Goal: Task Accomplishment & Management: Complete application form

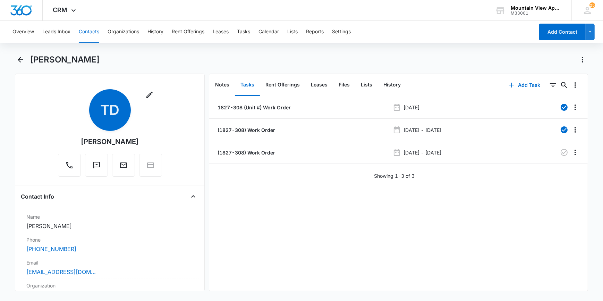
click at [91, 30] on button "Contacts" at bounding box center [89, 32] width 20 height 22
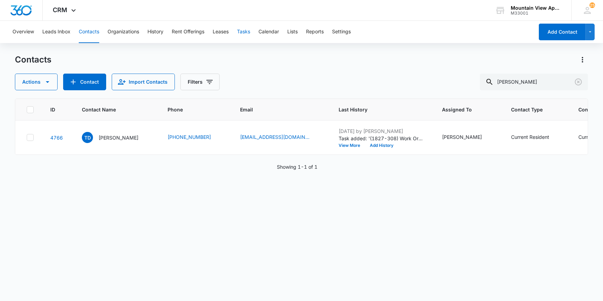
click at [244, 31] on button "Tasks" at bounding box center [243, 32] width 13 height 22
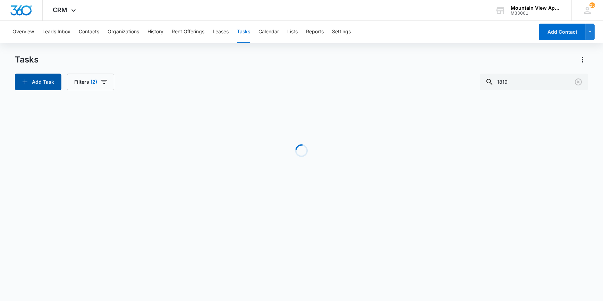
click at [27, 84] on icon "button" at bounding box center [25, 82] width 8 height 8
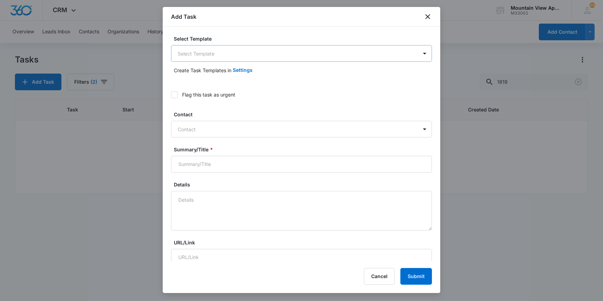
click at [195, 56] on body "CRM Apps Reputation Websites Forms CRM Email Social Content Ads Intelligence Fi…" at bounding box center [301, 150] width 603 height 301
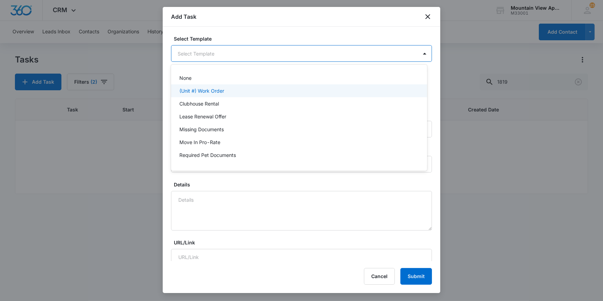
click at [197, 91] on p "(Unit #) Work Order" at bounding box center [201, 90] width 45 height 7
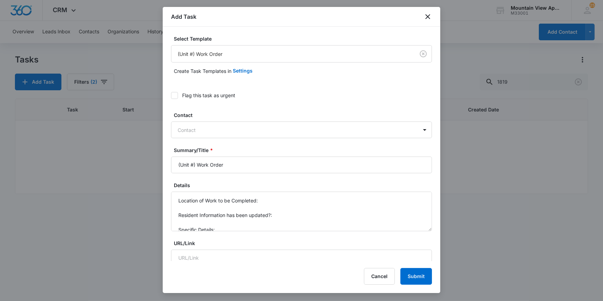
click at [173, 94] on icon at bounding box center [174, 95] width 6 height 6
click at [171, 95] on input "Flag this task as urgent" at bounding box center [171, 95] width 0 height 0
click at [195, 164] on input "(Unit #) Work Order" at bounding box center [301, 164] width 261 height 17
click at [193, 163] on input "(Unit #) Work Order" at bounding box center [301, 164] width 261 height 17
type input "(1833-205) Work Order"
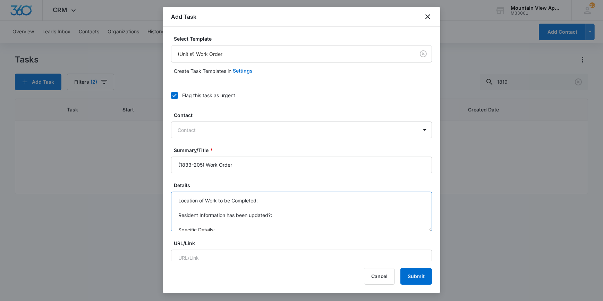
click at [267, 198] on textarea "Location of Work to be Completed: Resident Information has been updated?: Speci…" at bounding box center [301, 211] width 261 height 40
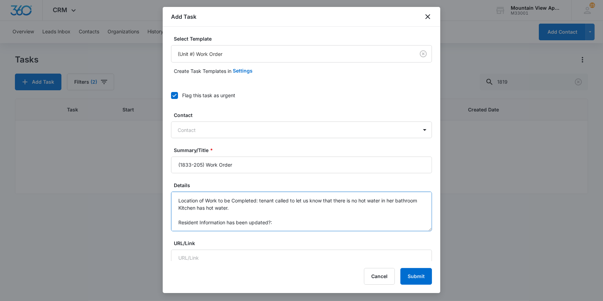
type textarea "Location of Work to be Completed: tenant called to let us know that there is no…"
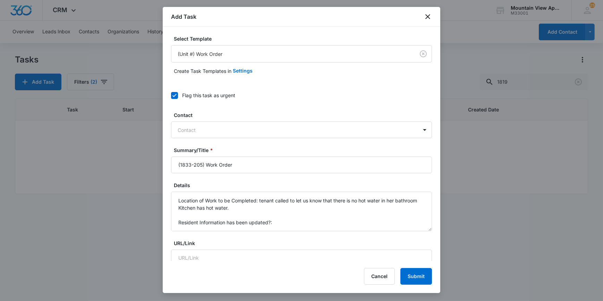
click at [156, 208] on div at bounding box center [301, 150] width 603 height 301
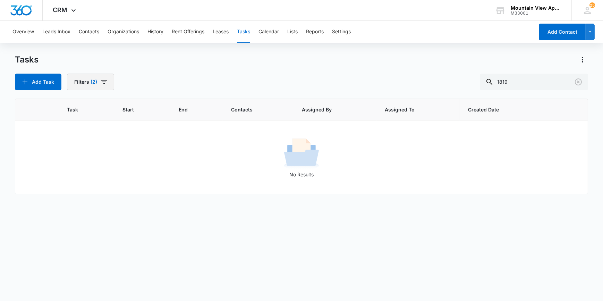
click at [85, 84] on button "Filters (2)" at bounding box center [90, 82] width 47 height 17
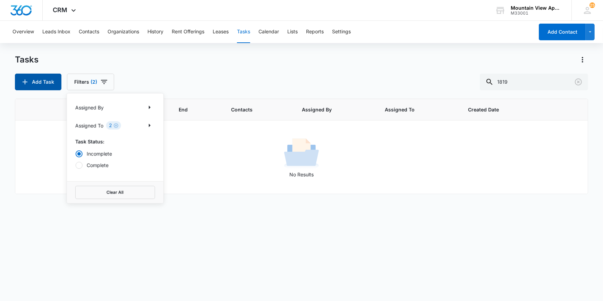
click at [45, 82] on button "Add Task" at bounding box center [38, 82] width 46 height 17
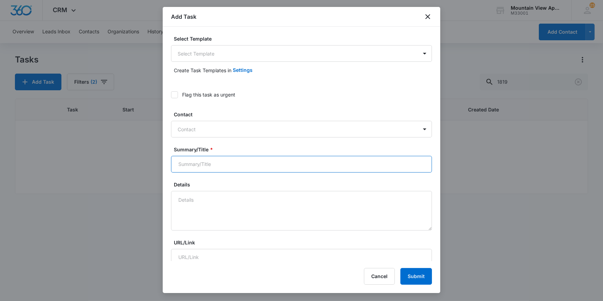
click at [376, 157] on input "Summary/Title *" at bounding box center [301, 164] width 261 height 17
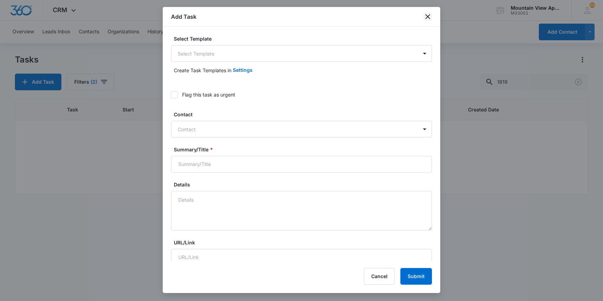
click at [429, 16] on icon "close" at bounding box center [428, 16] width 8 height 8
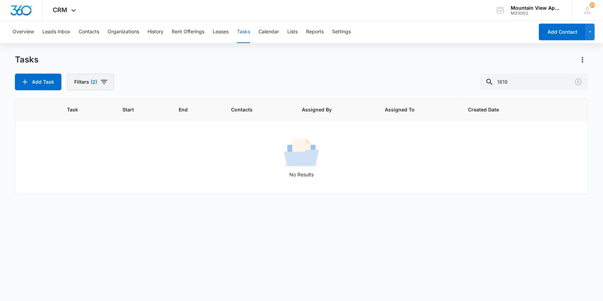
click at [103, 80] on icon "button" at bounding box center [104, 82] width 8 height 8
click at [107, 125] on div "2" at bounding box center [113, 125] width 15 height 8
click at [81, 128] on p "Assigned To" at bounding box center [89, 125] width 28 height 7
click at [150, 126] on icon "Show Assigned To filters" at bounding box center [149, 125] width 8 height 8
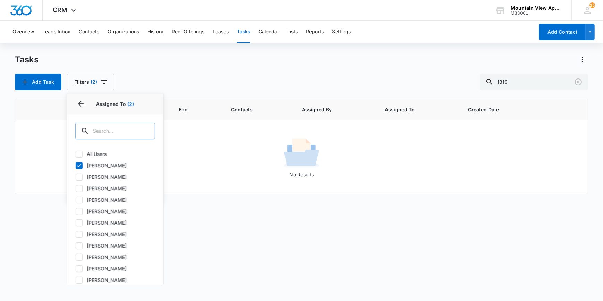
click at [151, 125] on div at bounding box center [145, 130] width 11 height 17
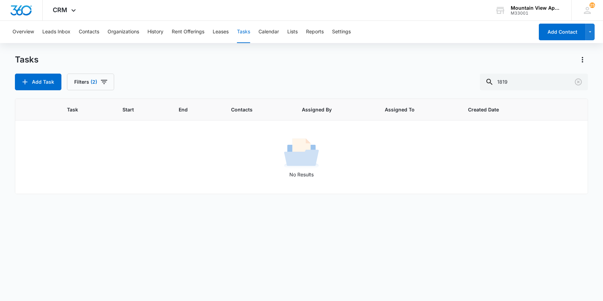
drag, startPoint x: 171, startPoint y: 139, endPoint x: 178, endPoint y: 130, distance: 11.4
click at [172, 139] on div "No Results" at bounding box center [301, 157] width 571 height 42
click at [247, 31] on button "Tasks" at bounding box center [243, 32] width 13 height 22
drag, startPoint x: 521, startPoint y: 77, endPoint x: 495, endPoint y: 85, distance: 26.4
click at [495, 85] on div "1819" at bounding box center [534, 82] width 108 height 17
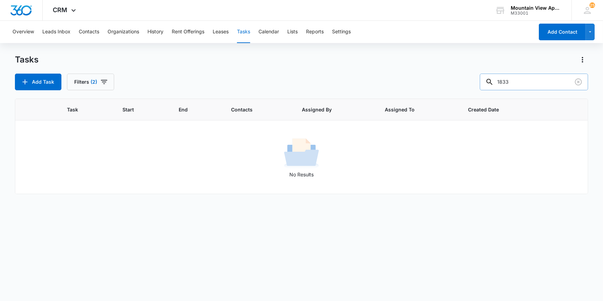
type input "1833"
click at [243, 31] on button "Tasks" at bounding box center [243, 32] width 13 height 22
click at [29, 78] on button "Add Task" at bounding box center [38, 82] width 46 height 17
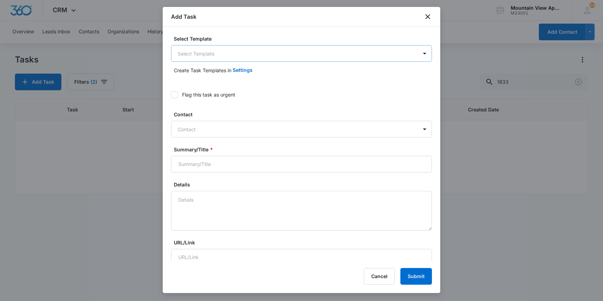
click at [216, 56] on body "CRM Apps Reputation Websites Forms CRM Email Social Content Ads Intelligence Fi…" at bounding box center [301, 150] width 603 height 301
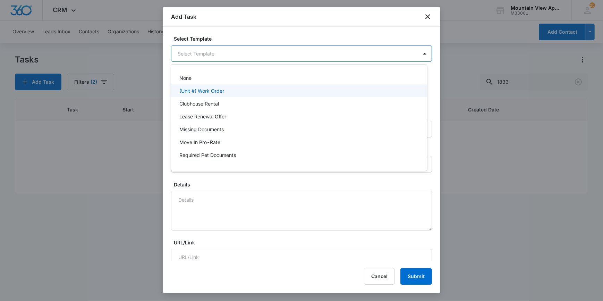
click at [215, 88] on p "(Unit #) Work Order" at bounding box center [201, 90] width 45 height 7
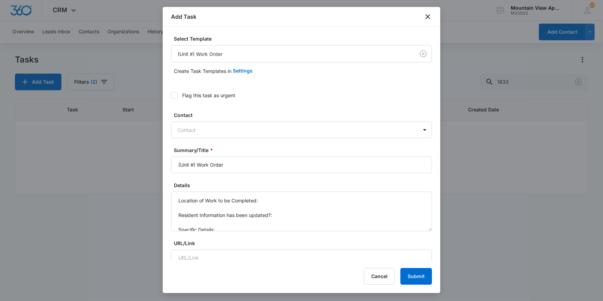
click at [173, 94] on icon at bounding box center [174, 95] width 6 height 6
click at [171, 95] on input "Flag this task as urgent" at bounding box center [171, 95] width 0 height 0
click at [193, 167] on input "(Unit #) Work Order" at bounding box center [301, 164] width 261 height 17
type input "(1833-105) Work Order"
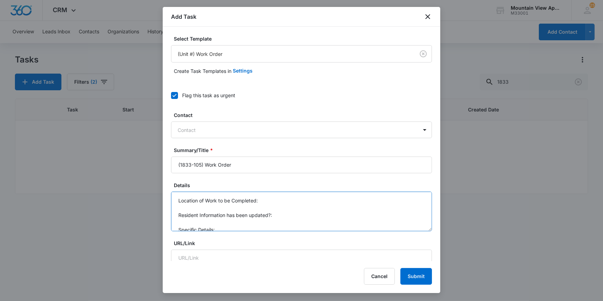
click at [262, 201] on textarea "Location of Work to be Completed: Resident Information has been updated?: Speci…" at bounding box center [301, 211] width 261 height 40
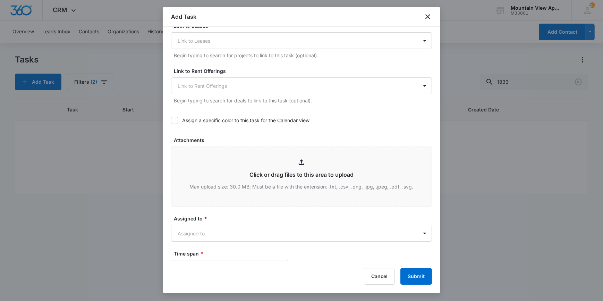
scroll to position [347, 0]
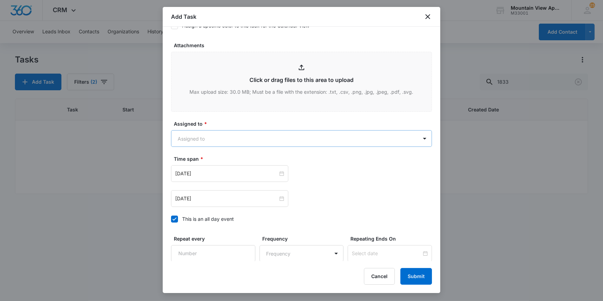
type textarea "Location of Work to be Completed: tenant called to let us know that there is no…"
click at [183, 141] on body "CRM Apps Reputation Websites Forms CRM Email Social Content Ads Intelligence Fi…" at bounding box center [301, 150] width 603 height 301
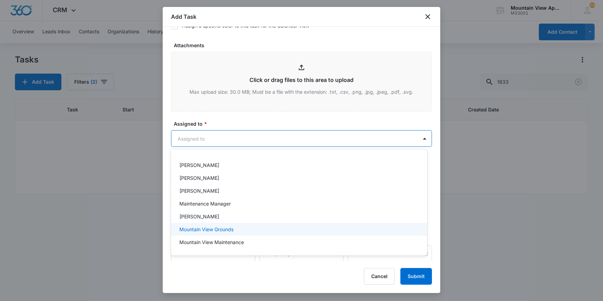
scroll to position [152, 0]
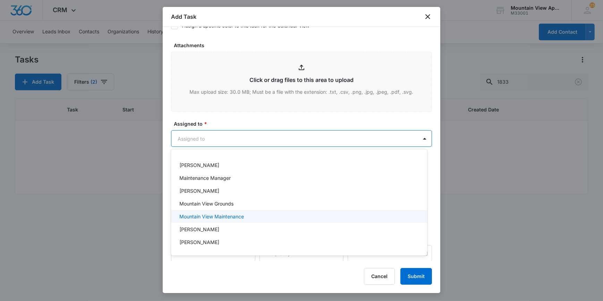
click at [186, 215] on p "Mountain View Maintenance" at bounding box center [211, 216] width 65 height 7
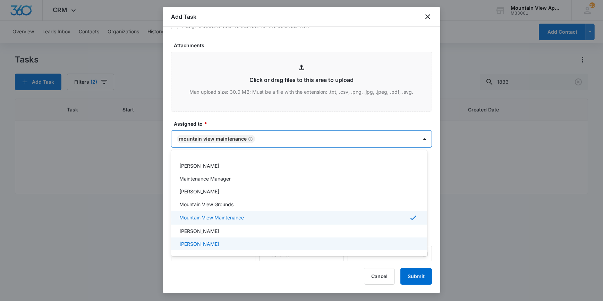
click at [170, 264] on div at bounding box center [301, 150] width 603 height 301
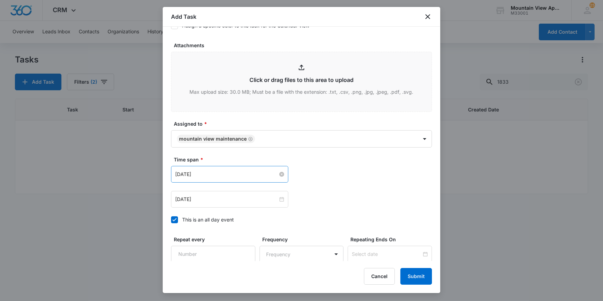
click at [195, 176] on input "[DATE]" at bounding box center [226, 174] width 103 height 8
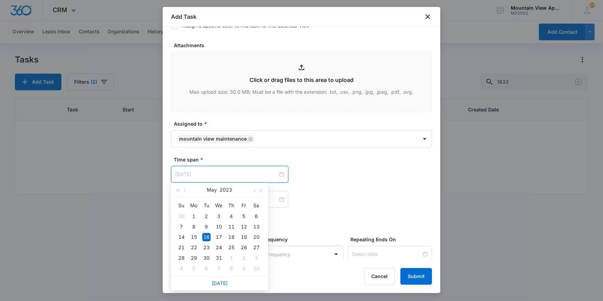
click at [205, 236] on div "16" at bounding box center [206, 237] width 8 height 8
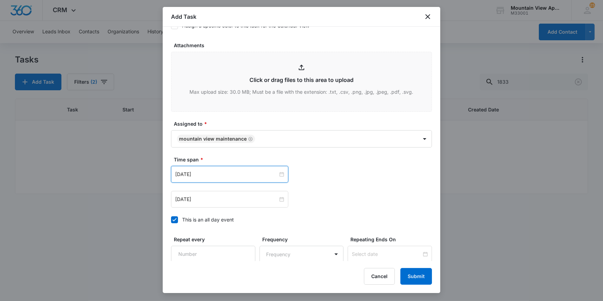
click at [205, 236] on label "Repeat every" at bounding box center [216, 239] width 84 height 7
click at [205, 246] on input "Repeat every" at bounding box center [213, 254] width 84 height 17
click at [215, 174] on input "[DATE]" at bounding box center [226, 174] width 103 height 8
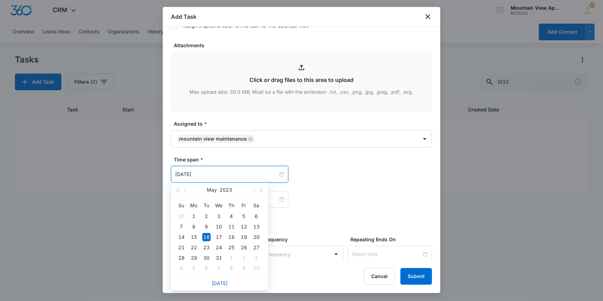
click at [230, 282] on div "[DATE]" at bounding box center [219, 283] width 97 height 14
click at [221, 281] on link "[DATE]" at bounding box center [220, 283] width 16 height 6
type input "[DATE]"
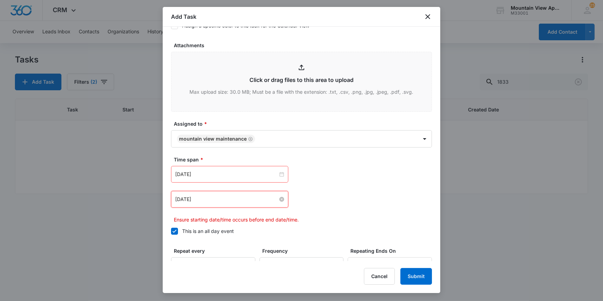
click at [211, 199] on input "[DATE]" at bounding box center [226, 199] width 103 height 8
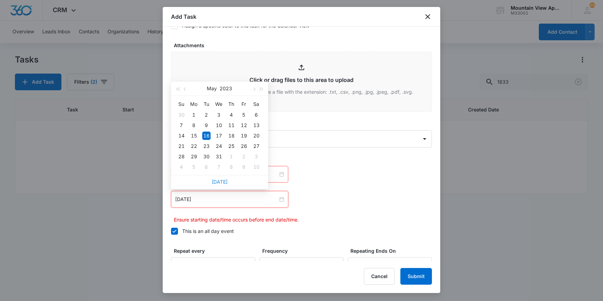
click at [222, 181] on link "[DATE]" at bounding box center [220, 182] width 16 height 6
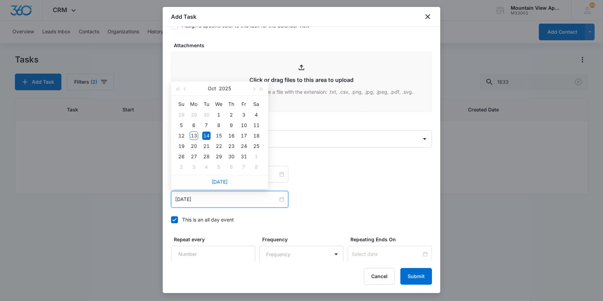
scroll to position [407, 0]
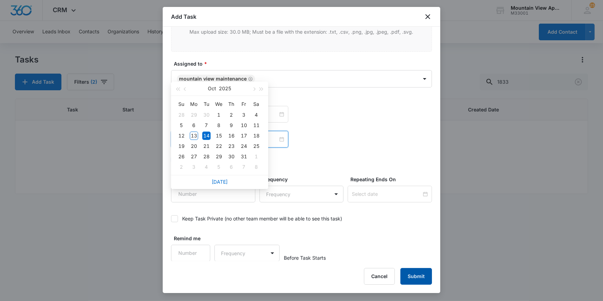
type input "[DATE]"
drag, startPoint x: 420, startPoint y: 277, endPoint x: 418, endPoint y: 274, distance: 3.9
click at [420, 277] on button "Submit" at bounding box center [416, 276] width 32 height 17
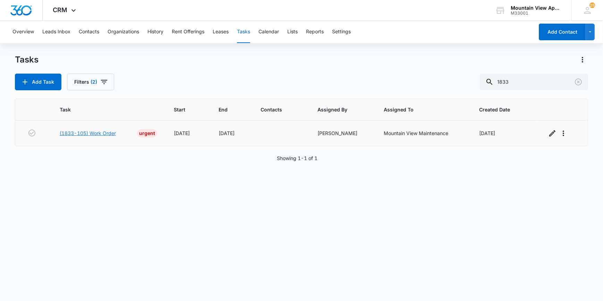
click at [85, 132] on link "(1833-105) Work Order" at bounding box center [88, 132] width 56 height 7
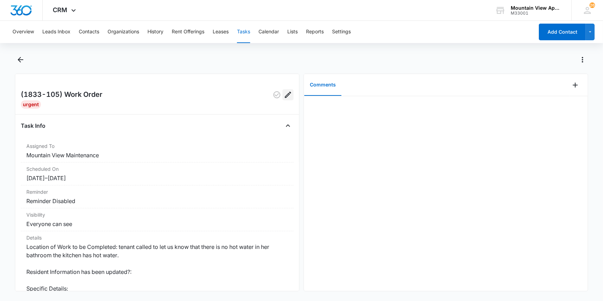
click at [284, 96] on icon "Edit" at bounding box center [288, 95] width 8 height 8
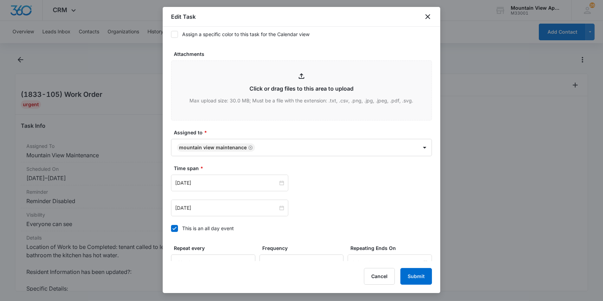
scroll to position [355, 0]
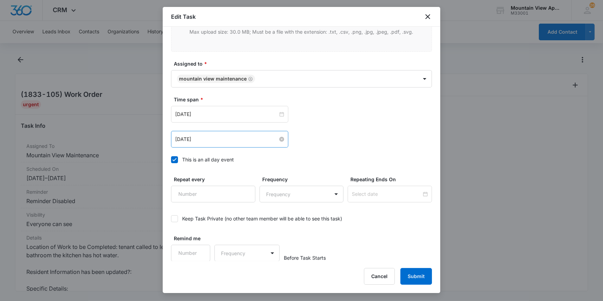
click at [218, 137] on input "[DATE]" at bounding box center [226, 139] width 103 height 8
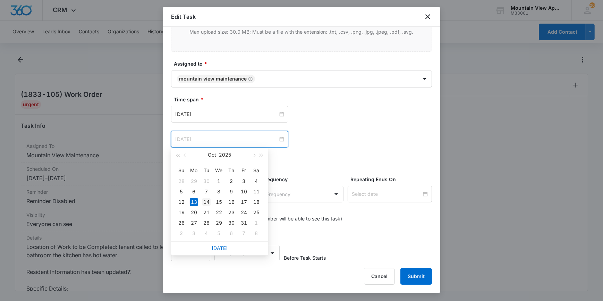
type input "[DATE]"
click at [207, 202] on div "14" at bounding box center [206, 202] width 8 height 8
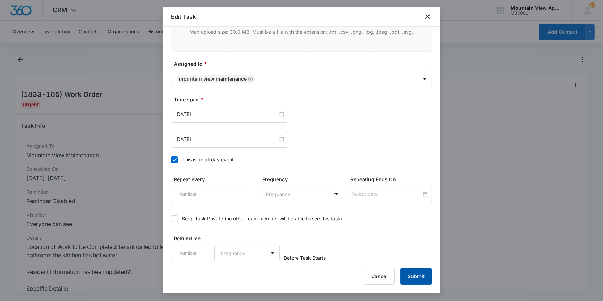
click at [420, 279] on button "Submit" at bounding box center [416, 276] width 32 height 17
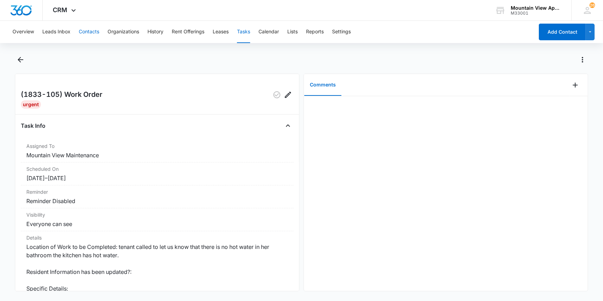
click at [89, 30] on button "Contacts" at bounding box center [89, 32] width 20 height 22
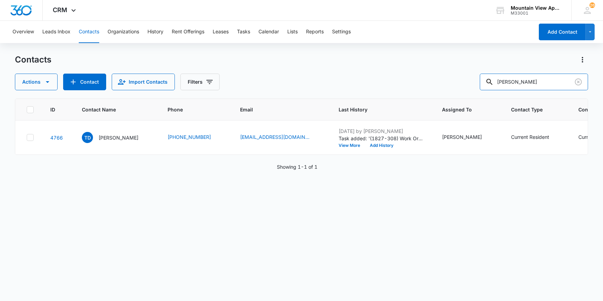
drag, startPoint x: 524, startPoint y: 85, endPoint x: 492, endPoint y: 91, distance: 32.6
click at [492, 91] on div "Contacts Actions Contact Import Contacts Filters dodson ID Contact Name Phone E…" at bounding box center [301, 177] width 573 height 246
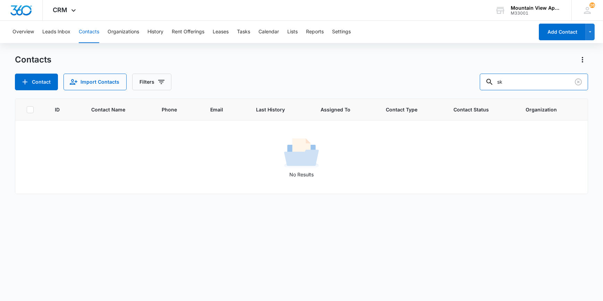
type input "s"
type input "1877-103"
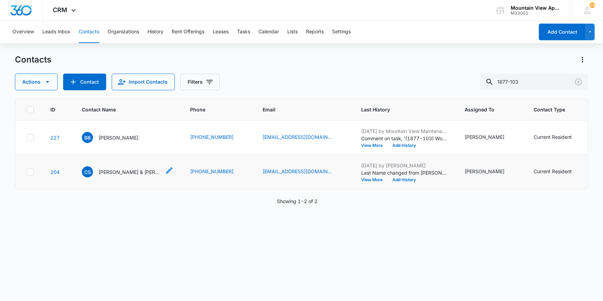
click at [122, 171] on p "Calvin Skelton & Brittney Bothwell" at bounding box center [130, 171] width 62 height 7
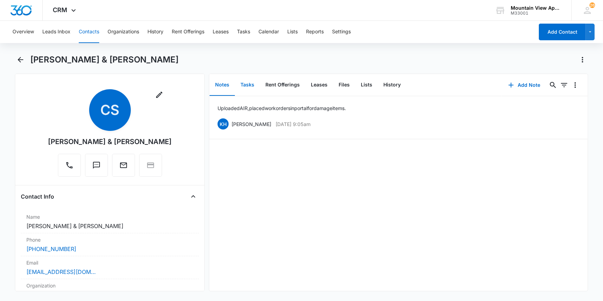
click at [246, 86] on button "Tasks" at bounding box center [247, 85] width 25 height 22
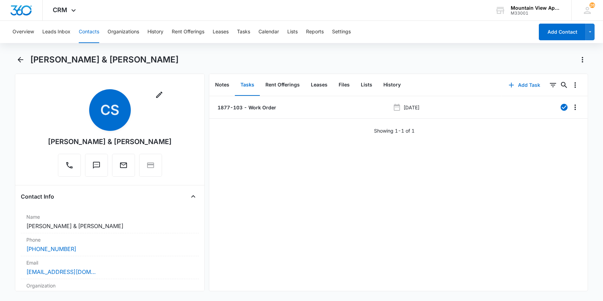
click at [531, 83] on button "Add Task" at bounding box center [525, 85] width 46 height 17
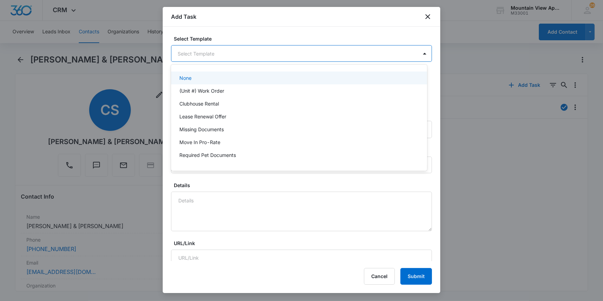
click at [202, 56] on body "CRM Apps Reputation Websites Forms CRM Email Social Content Ads Intelligence Fi…" at bounding box center [301, 150] width 603 height 301
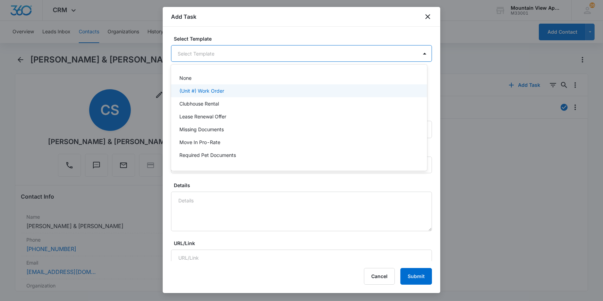
click at [206, 89] on p "(Unit #) Work Order" at bounding box center [201, 90] width 45 height 7
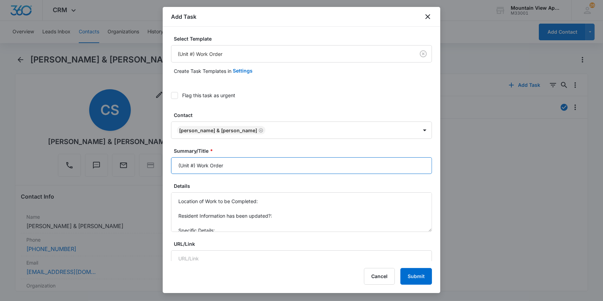
click at [193, 167] on input "(Unit #) Work Order" at bounding box center [301, 165] width 261 height 17
type input "(1877-103) Work Order"
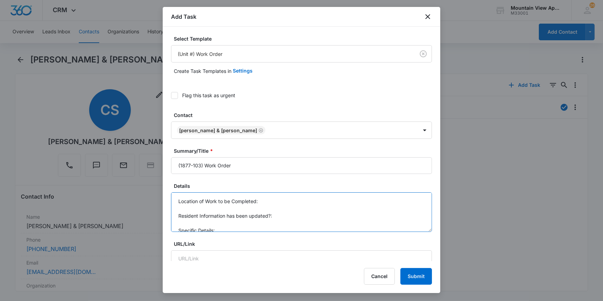
click at [265, 201] on textarea "Location of Work to be Completed: Resident Information has been updated?: Speci…" at bounding box center [301, 212] width 261 height 40
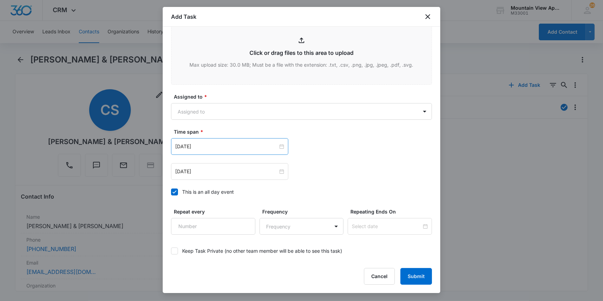
scroll to position [378, 0]
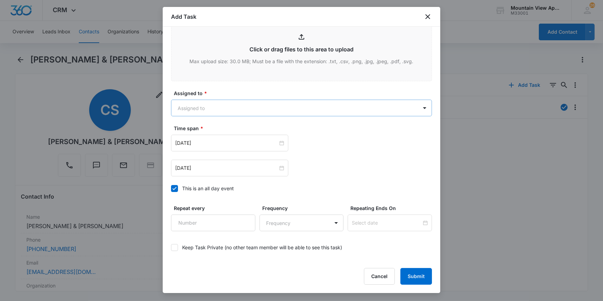
type textarea "Location of Work to be Completed: A/C is not working Resident Information has b…"
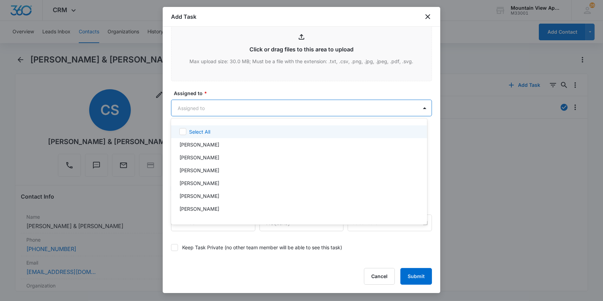
click at [202, 104] on body "CRM Apps Reputation Websites Forms CRM Email Social Content Ads Intelligence Fi…" at bounding box center [301, 150] width 603 height 301
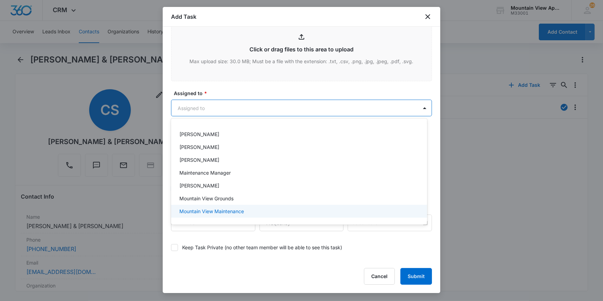
scroll to position [152, 0]
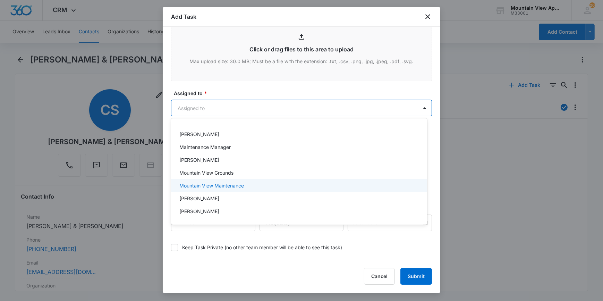
click at [198, 186] on p "Mountain View Maintenance" at bounding box center [211, 185] width 65 height 7
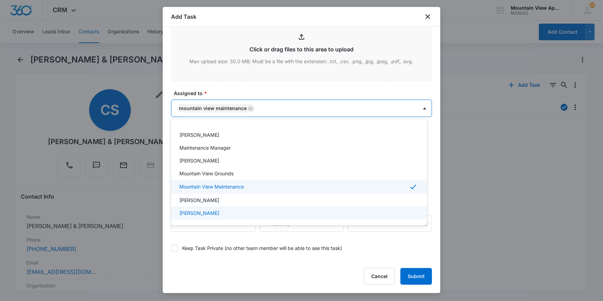
click at [173, 264] on div at bounding box center [301, 150] width 603 height 301
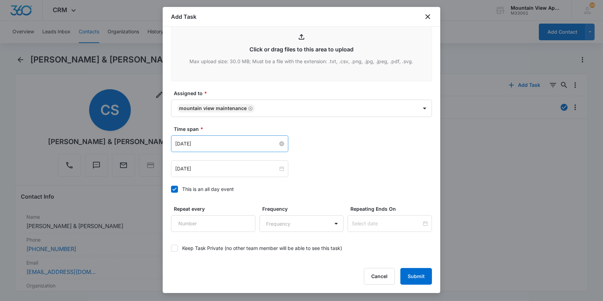
click at [187, 145] on input "[DATE]" at bounding box center [226, 144] width 103 height 8
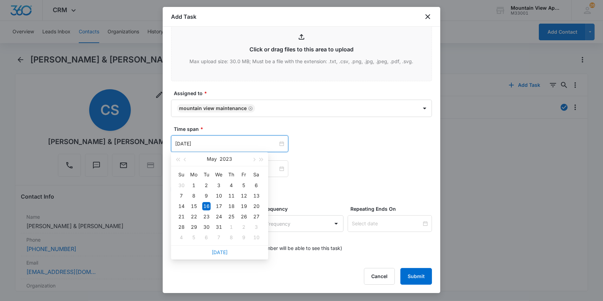
click at [216, 252] on link "[DATE]" at bounding box center [220, 252] width 16 height 6
type input "[DATE]"
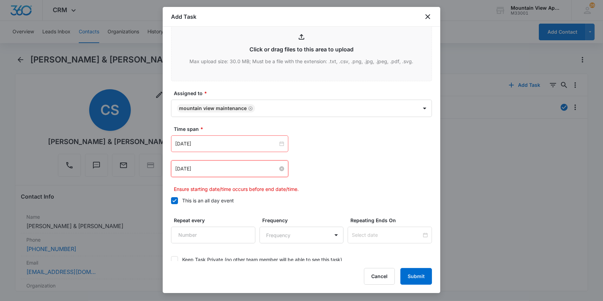
click at [205, 171] on input "[DATE]" at bounding box center [226, 169] width 103 height 8
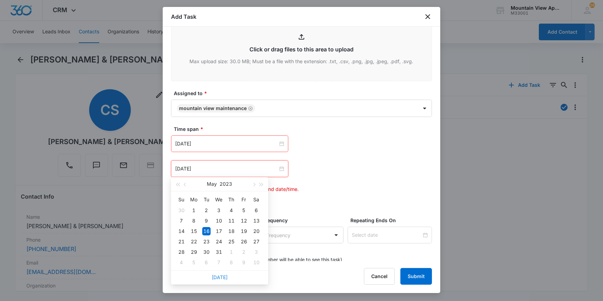
click at [222, 278] on link "[DATE]" at bounding box center [220, 277] width 16 height 6
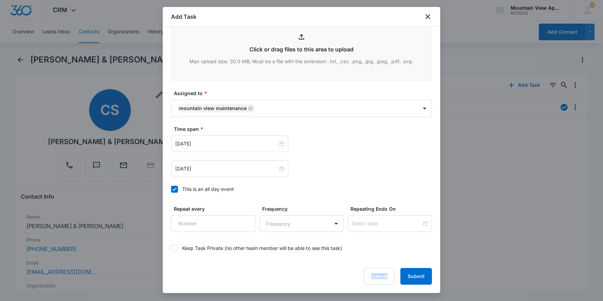
click at [222, 278] on div "Cancel Submit" at bounding box center [301, 276] width 261 height 17
click at [210, 169] on input "[DATE]" at bounding box center [226, 169] width 103 height 8
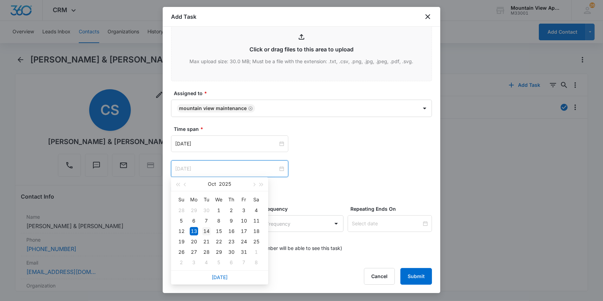
type input "[DATE]"
click at [208, 229] on div "14" at bounding box center [206, 231] width 8 height 8
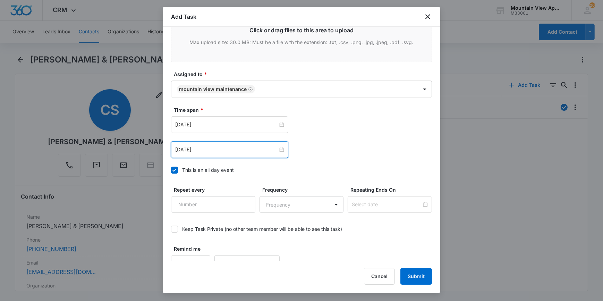
scroll to position [408, 0]
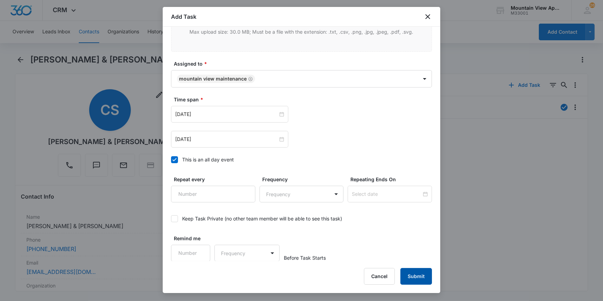
click at [418, 277] on button "Submit" at bounding box center [416, 276] width 32 height 17
